Goal: Task Accomplishment & Management: Use online tool/utility

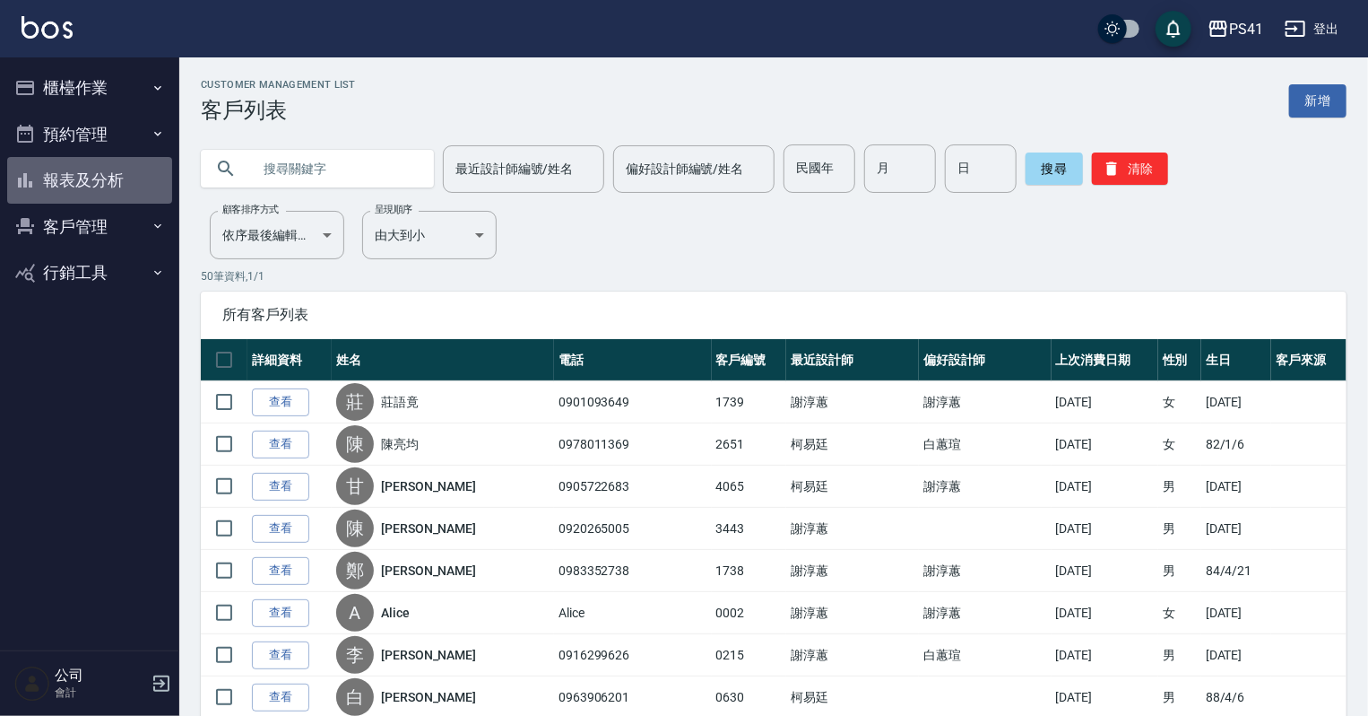
click at [97, 183] on button "報表及分析" at bounding box center [89, 180] width 165 height 47
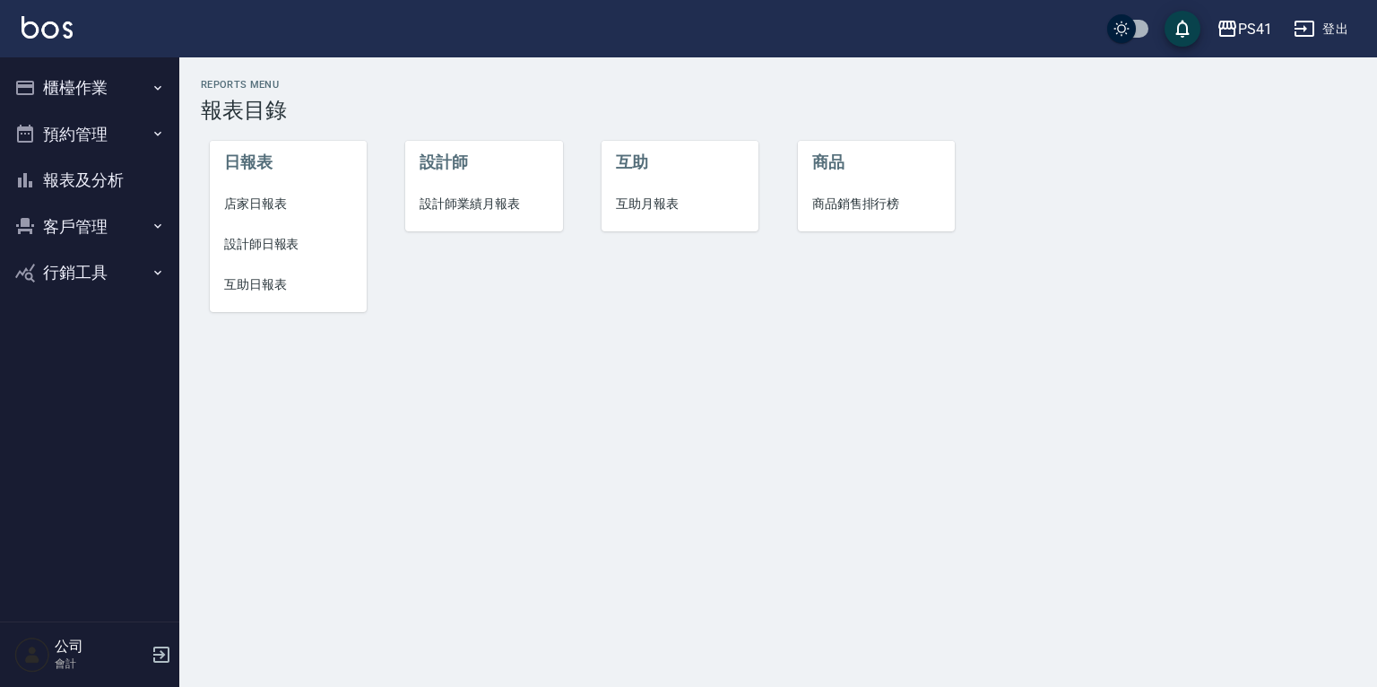
click at [291, 301] on li "互助日報表" at bounding box center [288, 285] width 157 height 40
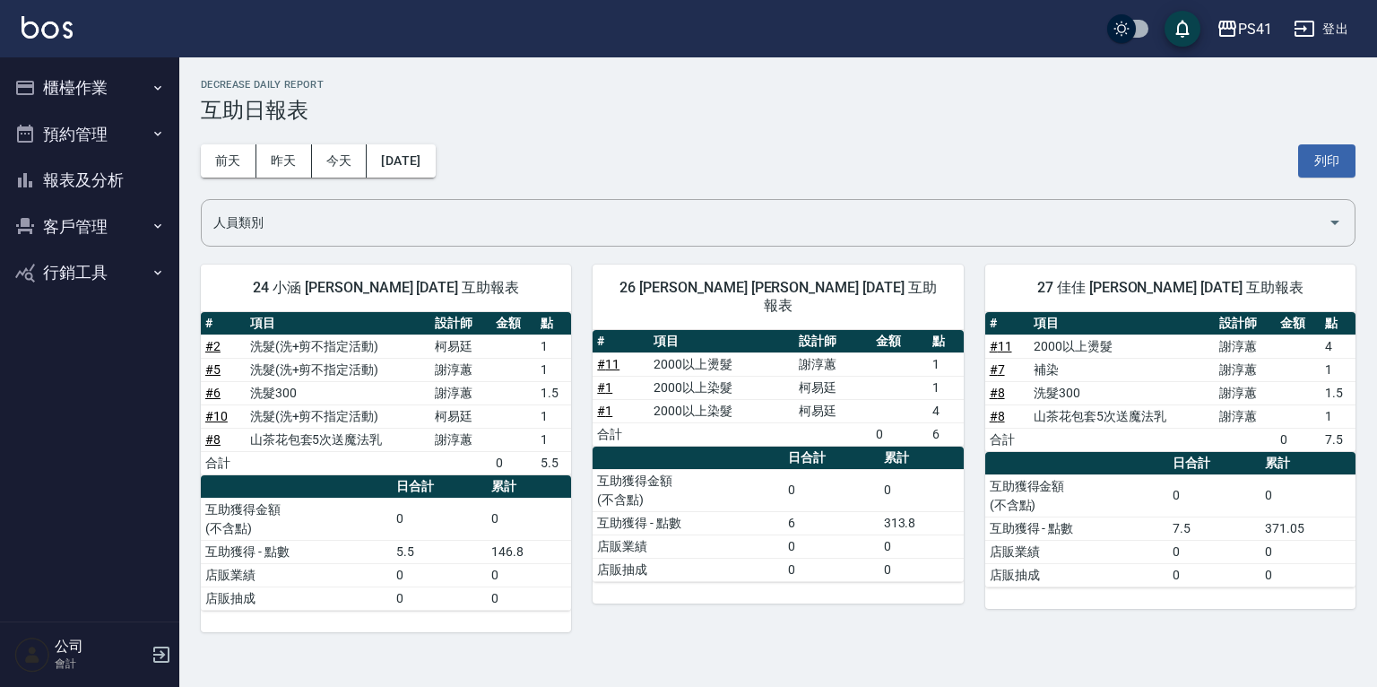
click at [1006, 343] on link "# 11" at bounding box center [1001, 346] width 22 height 14
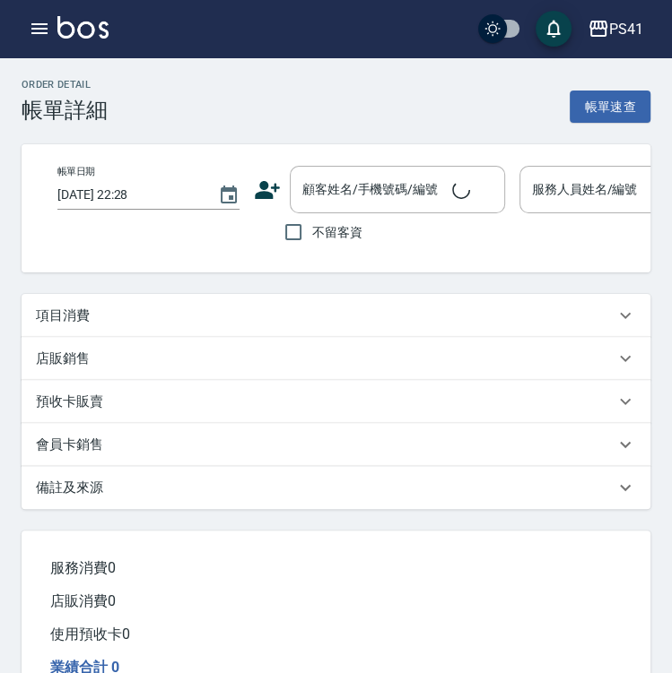
type input "[DATE] 19:57"
type input "謝淳蕙-2"
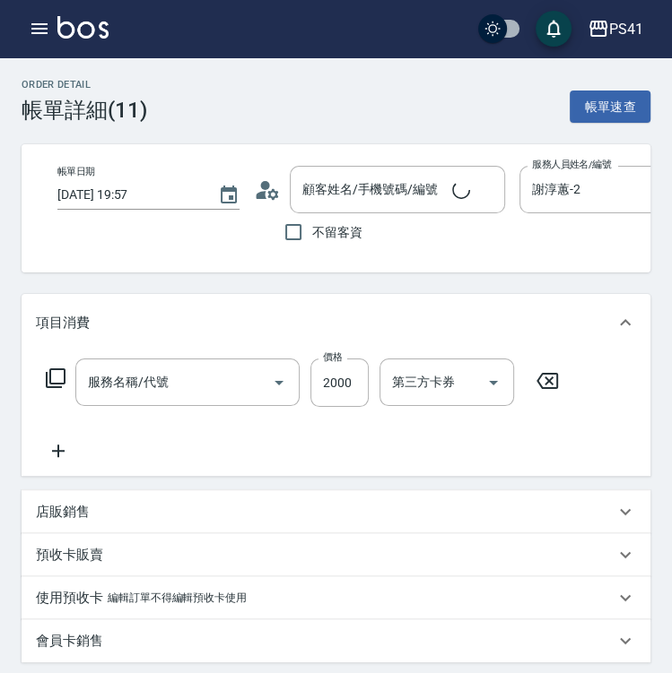
type input "莊語竟/0901093649/1739"
type input "信用卡"
type input "2000以上燙髮(32000)"
